Goal: Task Accomplishment & Management: Manage account settings

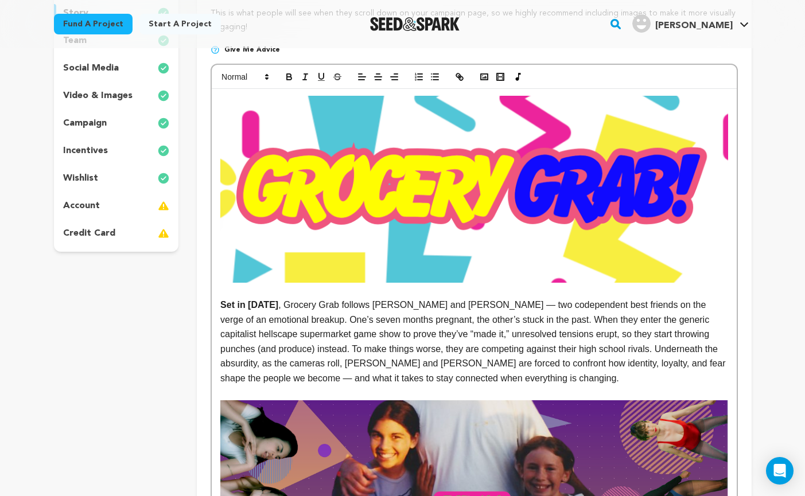
scroll to position [254, 0]
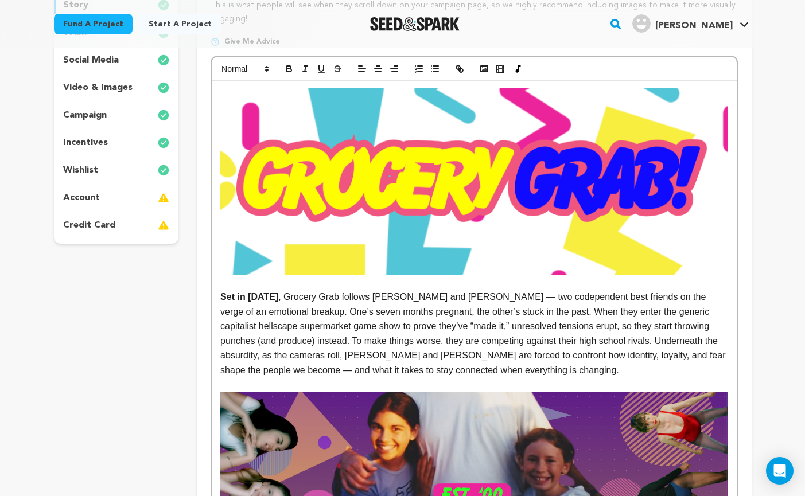
click at [631, 356] on p "Set in [DATE] , Grocery Grab follows [PERSON_NAME] and [PERSON_NAME] — two code…" at bounding box center [473, 334] width 507 height 88
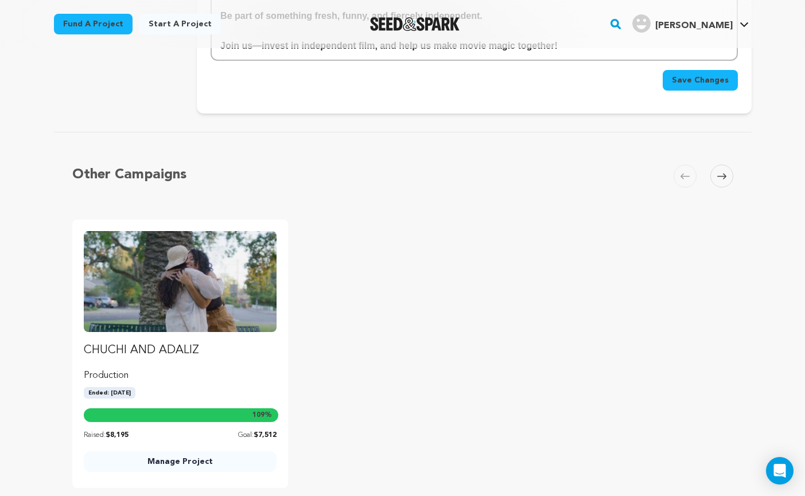
scroll to position [3815, 0]
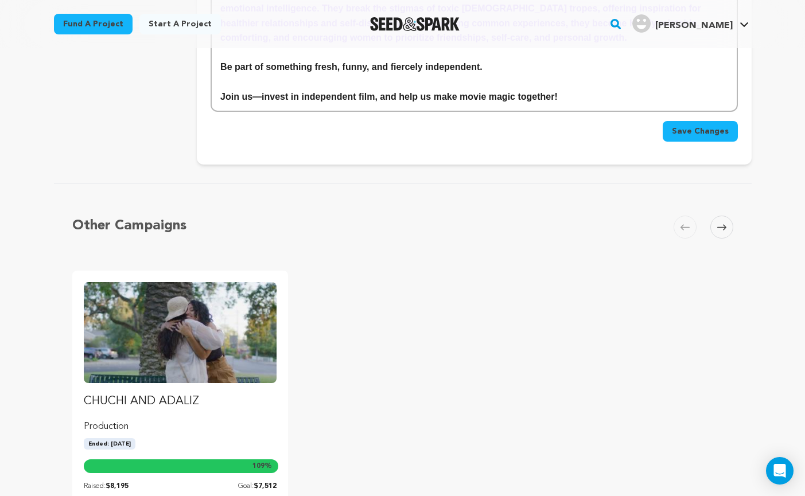
click at [716, 126] on span "Save Changes" at bounding box center [700, 131] width 57 height 11
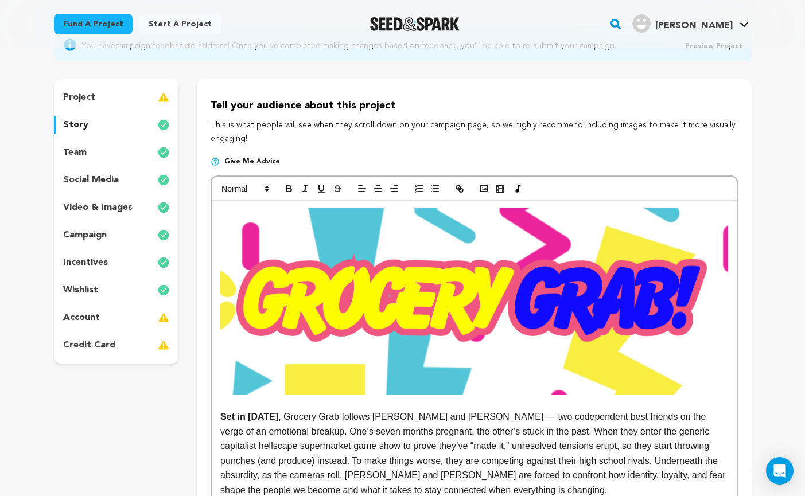
scroll to position [0, 0]
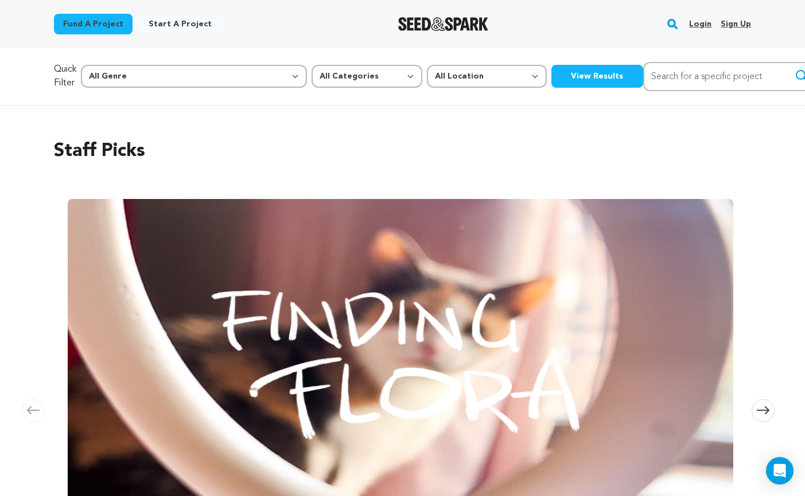
click at [707, 22] on link "Login" at bounding box center [700, 24] width 22 height 18
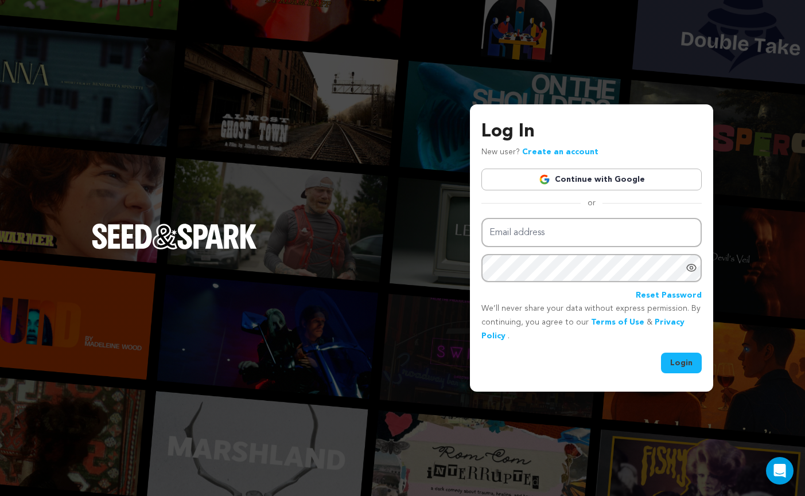
click at [603, 180] on link "Continue with Google" at bounding box center [591, 180] width 220 height 22
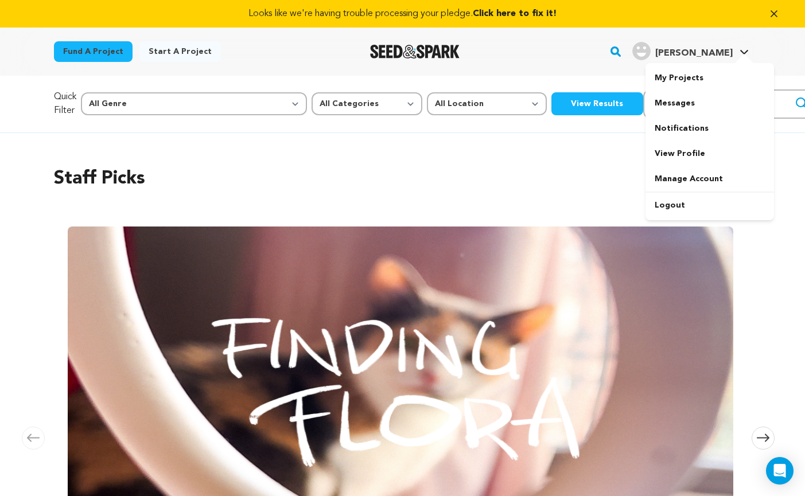
click at [724, 48] on h4 "[PERSON_NAME]" at bounding box center [693, 53] width 77 height 14
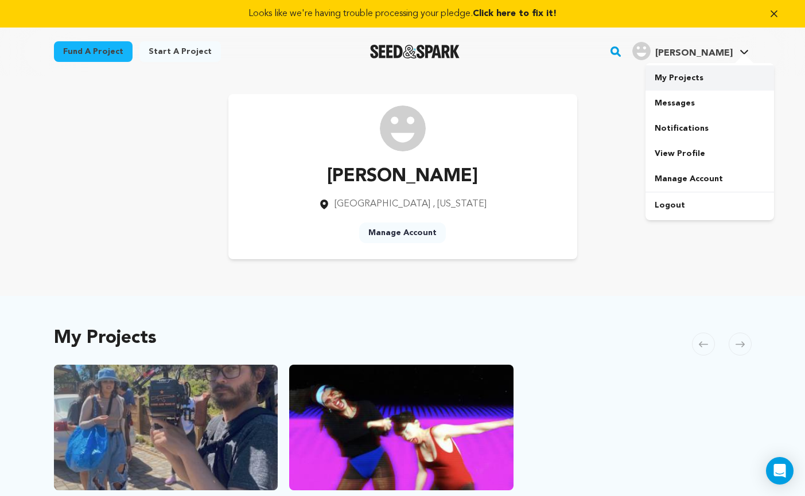
click at [691, 82] on link "My Projects" at bounding box center [709, 77] width 128 height 25
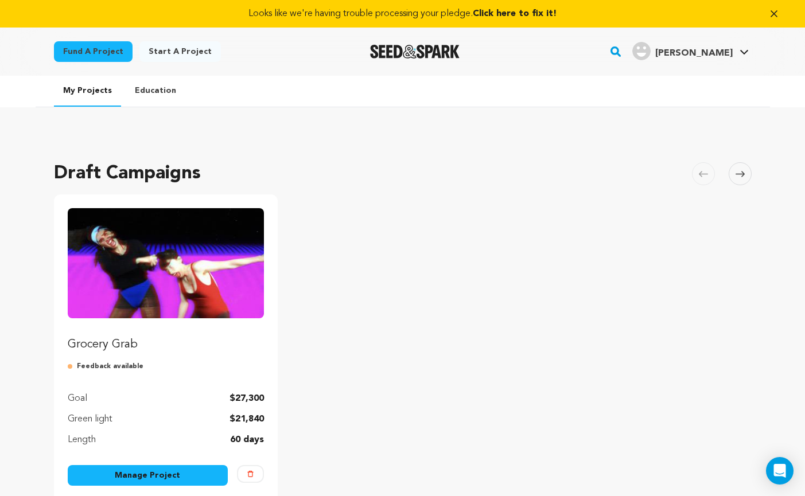
click at [176, 473] on link "Manage Project" at bounding box center [148, 475] width 161 height 21
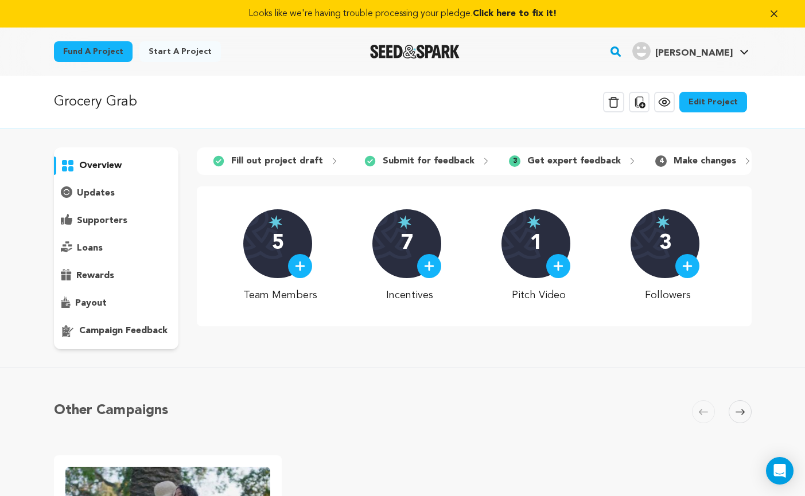
click at [720, 102] on link "Edit Project" at bounding box center [713, 102] width 68 height 21
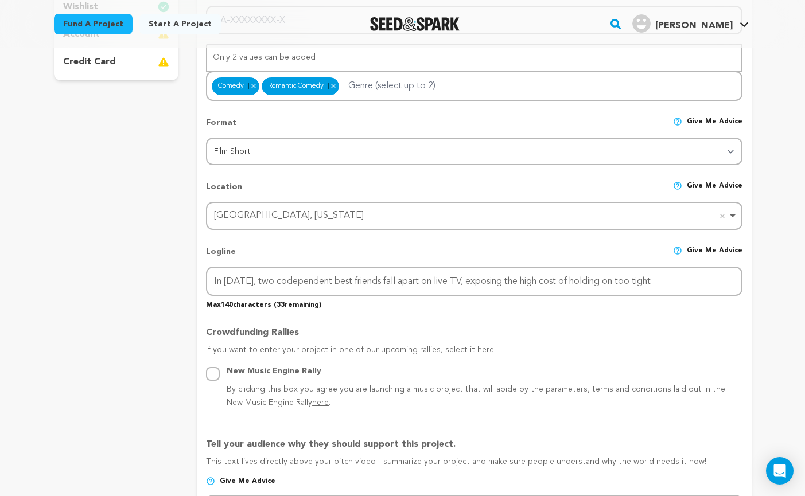
scroll to position [354, 0]
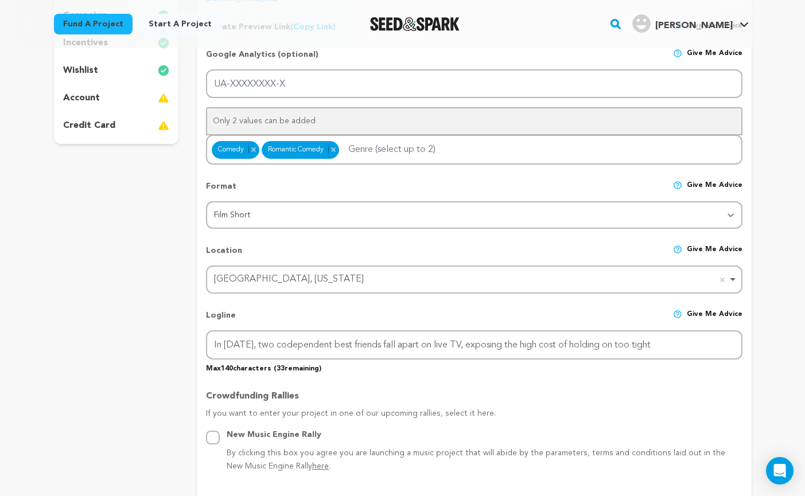
click at [158, 99] on img at bounding box center [163, 98] width 11 height 14
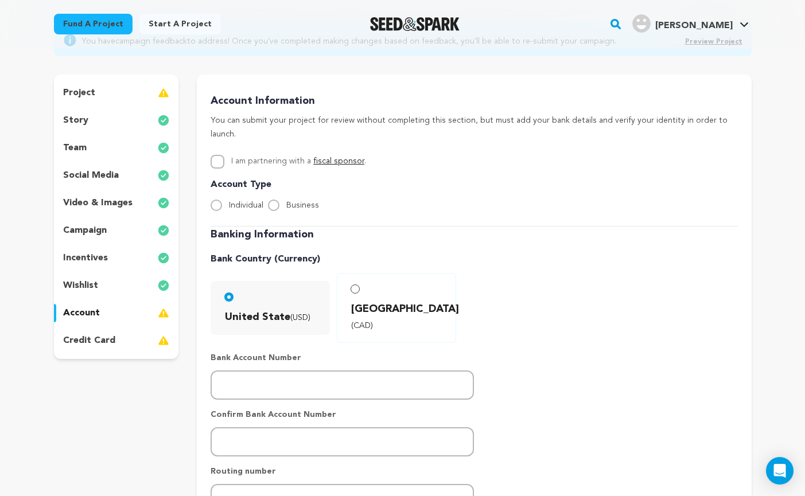
scroll to position [138, 0]
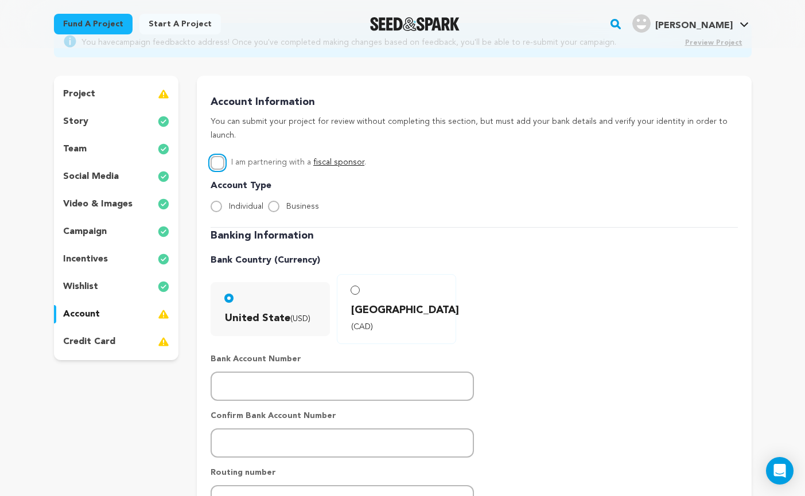
click at [221, 156] on input "I am partnering with a fiscal sponsor ." at bounding box center [217, 163] width 14 height 14
checkbox input "true"
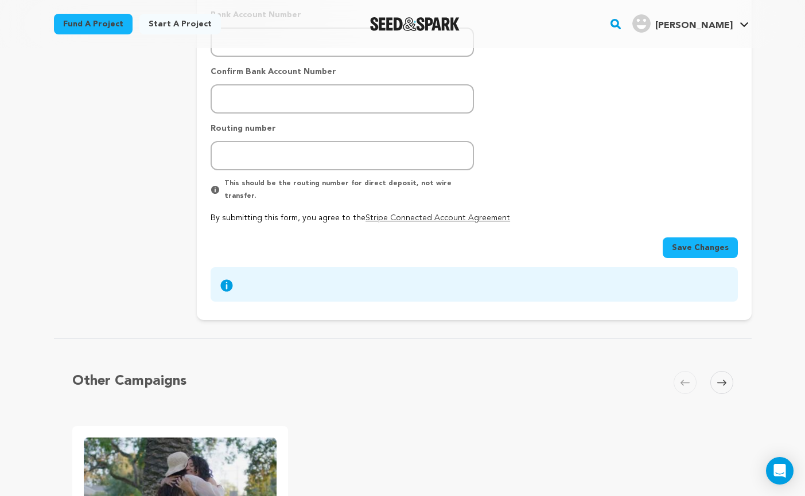
scroll to position [547, 0]
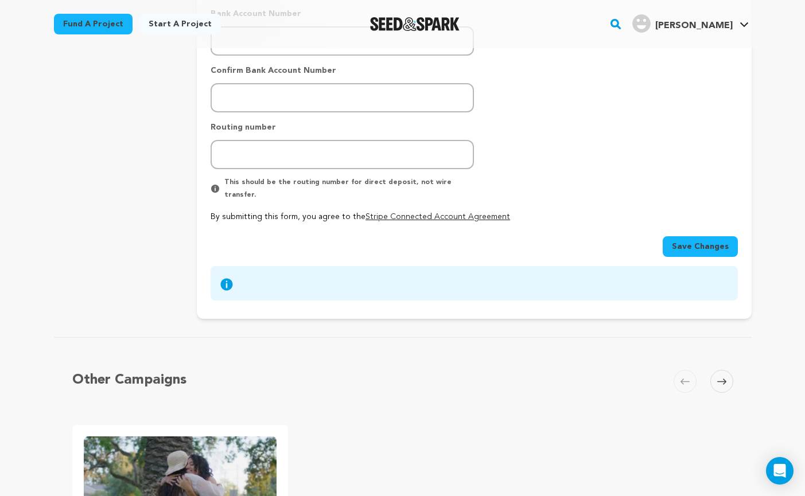
click at [726, 241] on span "Save Changes" at bounding box center [700, 246] width 57 height 11
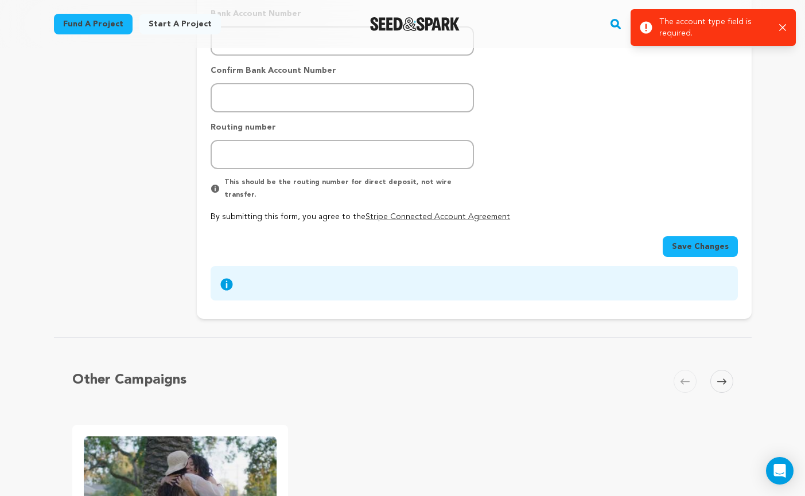
click at [693, 236] on button "Save Changes" at bounding box center [699, 246] width 75 height 21
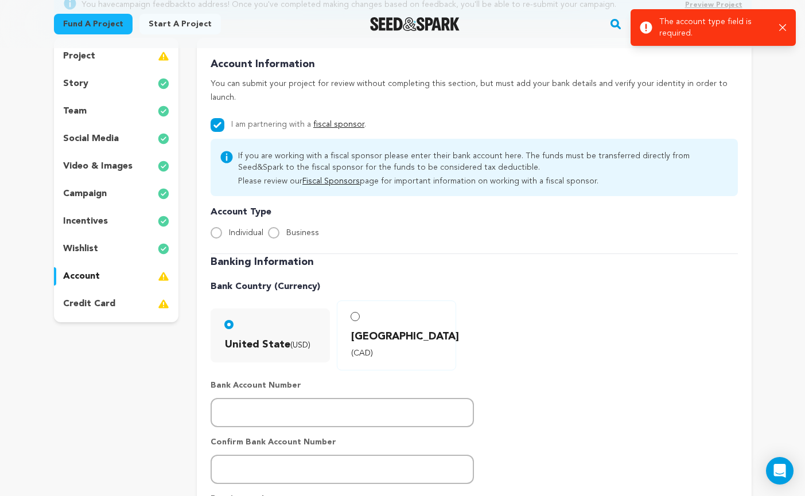
scroll to position [181, 0]
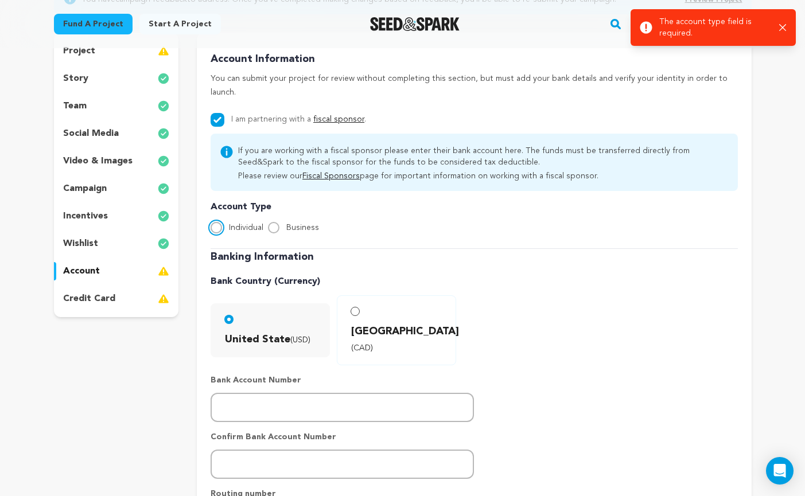
click at [218, 222] on input "Individual" at bounding box center [215, 227] width 11 height 11
radio input "true"
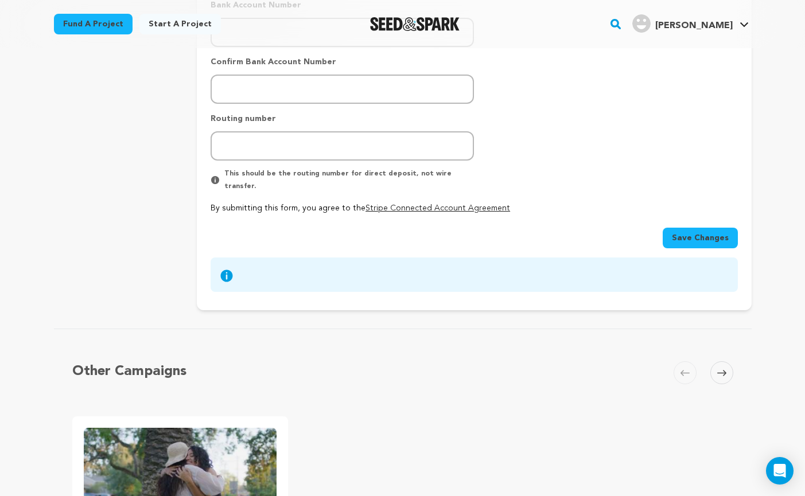
scroll to position [553, 0]
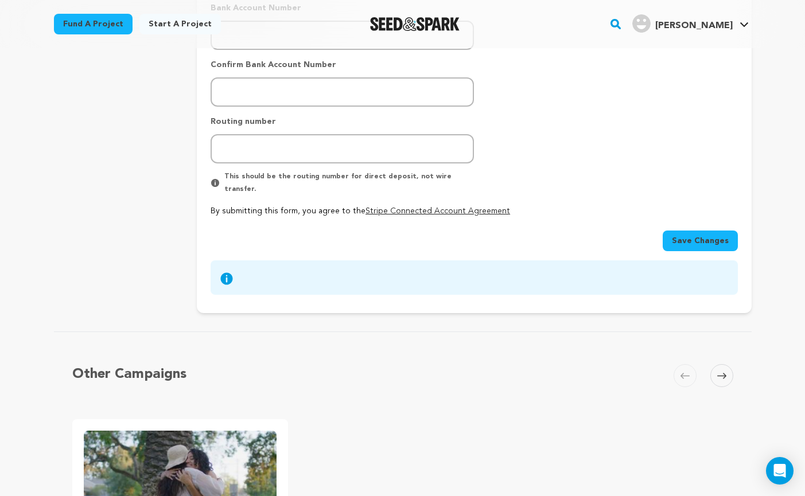
click at [720, 231] on button "Save Changes" at bounding box center [699, 241] width 75 height 21
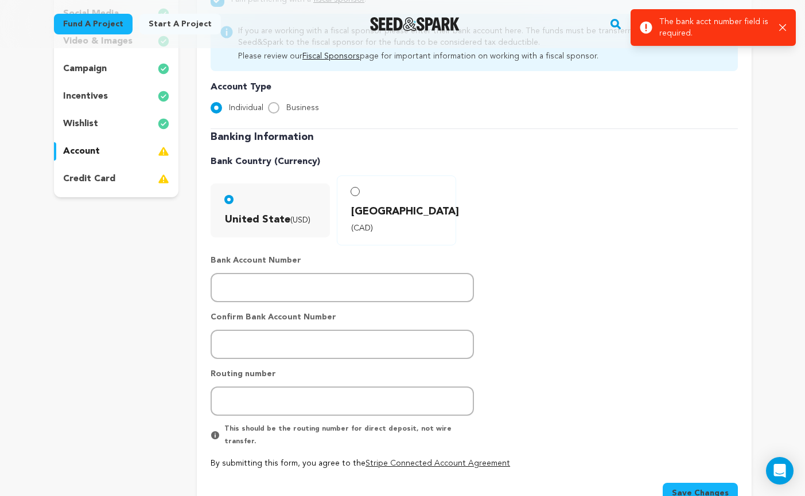
scroll to position [203, 0]
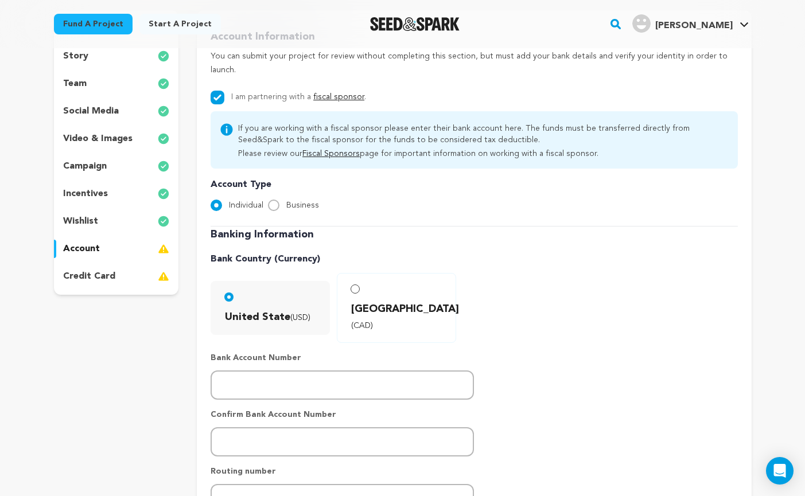
click at [132, 221] on div "wishlist" at bounding box center [116, 221] width 125 height 18
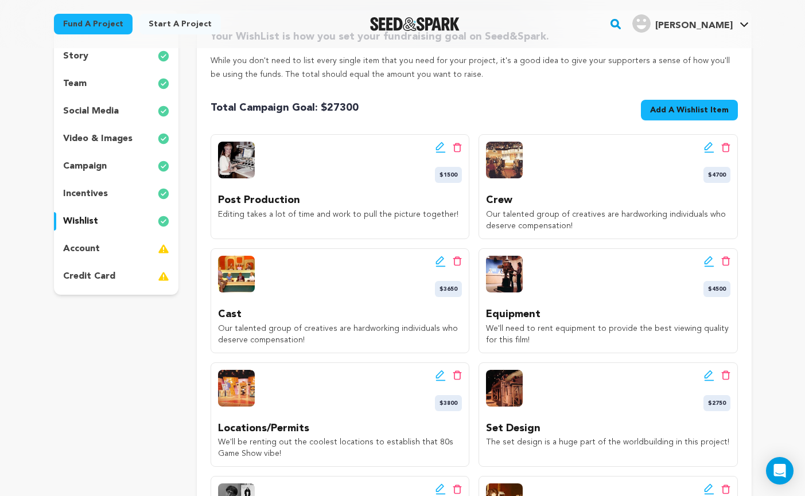
click at [127, 194] on div "incentives" at bounding box center [116, 194] width 125 height 18
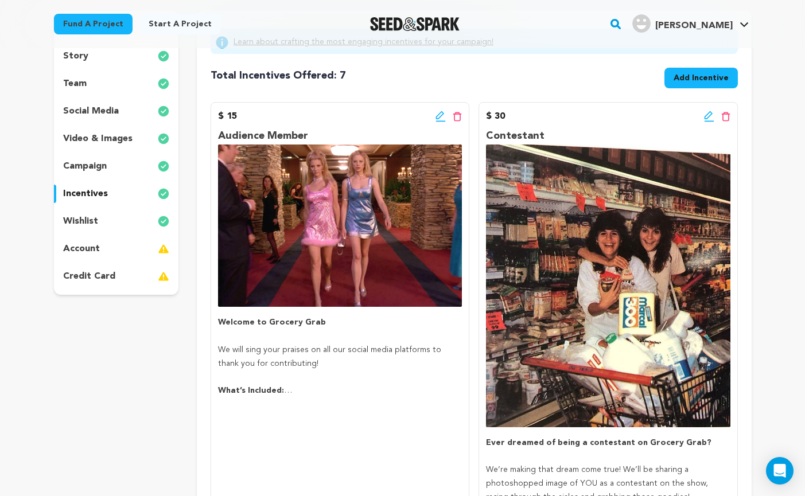
click at [131, 134] on p "video & images" at bounding box center [97, 139] width 69 height 14
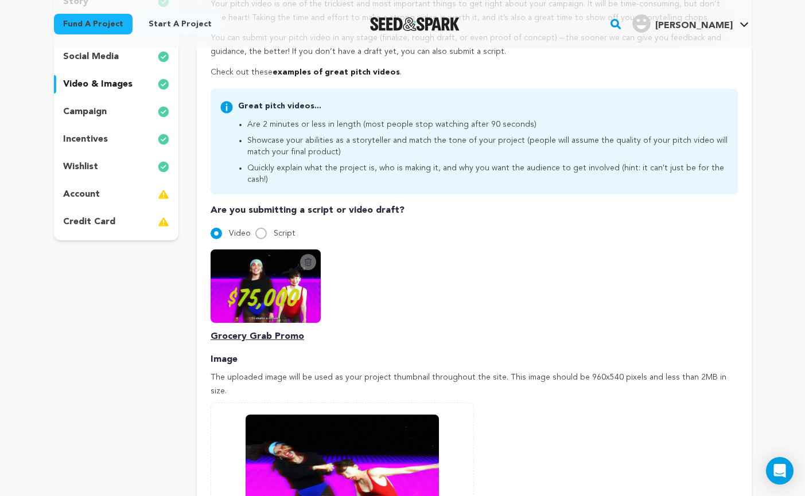
scroll to position [249, 0]
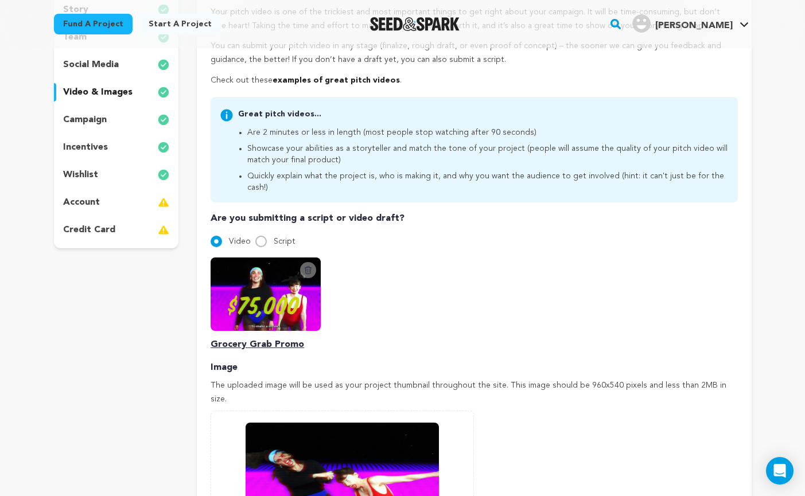
click at [108, 118] on div "campaign" at bounding box center [116, 120] width 125 height 18
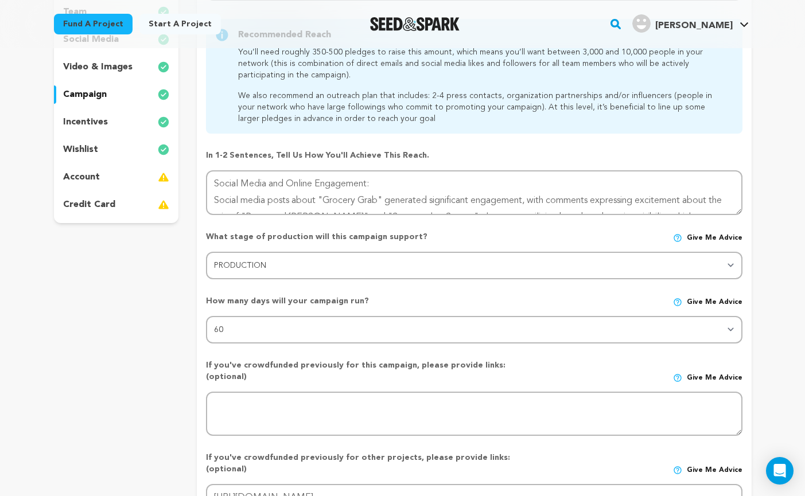
scroll to position [298, 0]
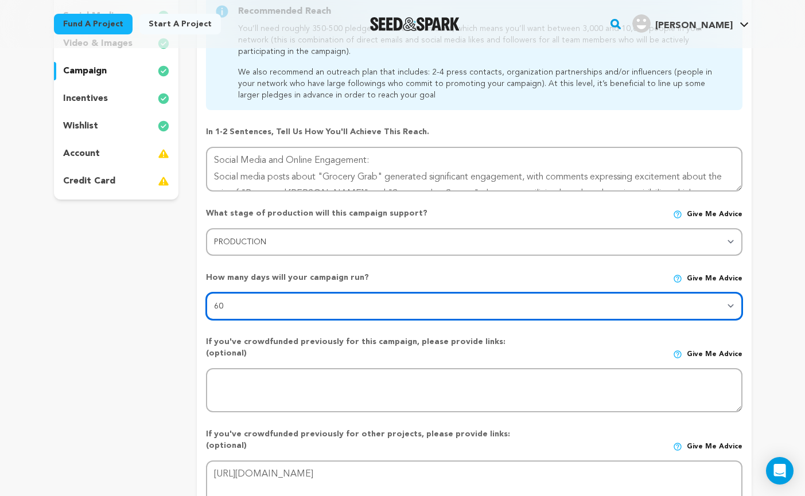
click at [681, 309] on select "30 45 60" at bounding box center [474, 307] width 536 height 28
select select "30"
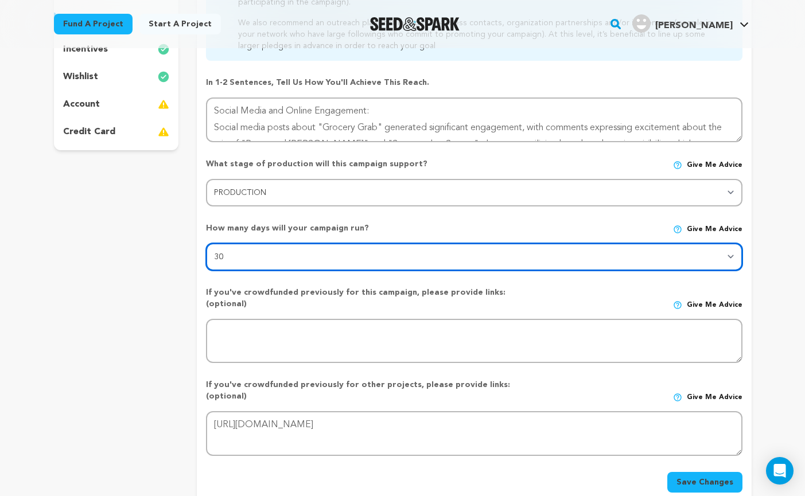
scroll to position [350, 0]
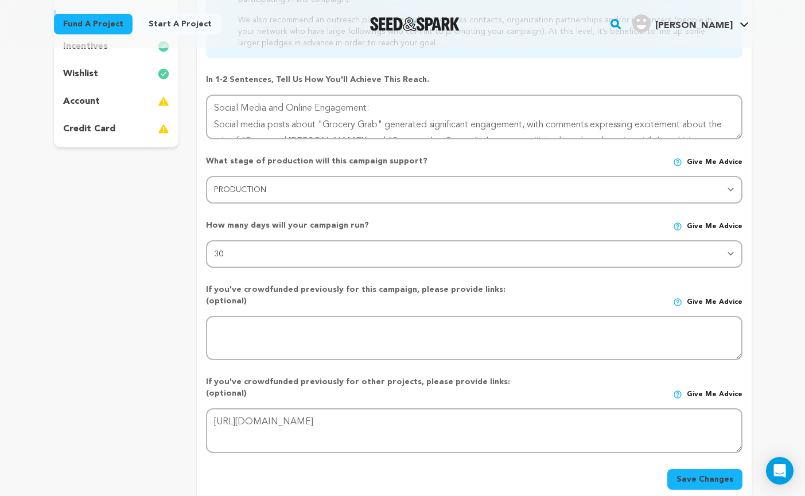
click at [705, 469] on button "Save Changes" at bounding box center [704, 479] width 75 height 21
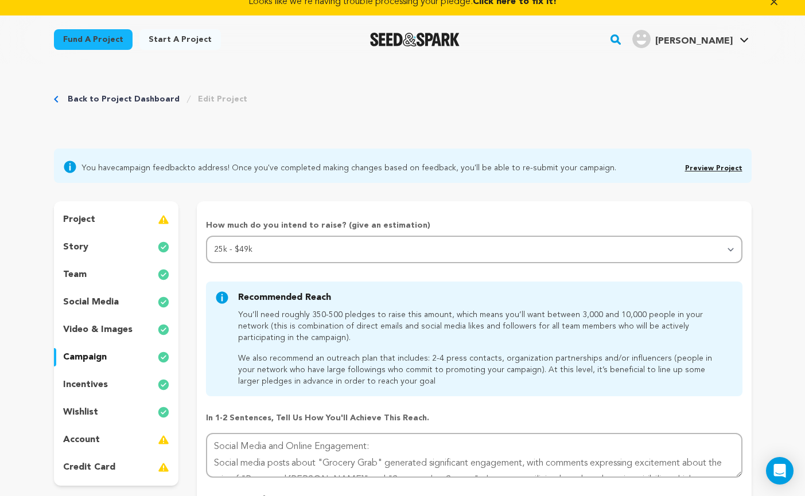
scroll to position [15, 0]
